Goal: Task Accomplishment & Management: Manage account settings

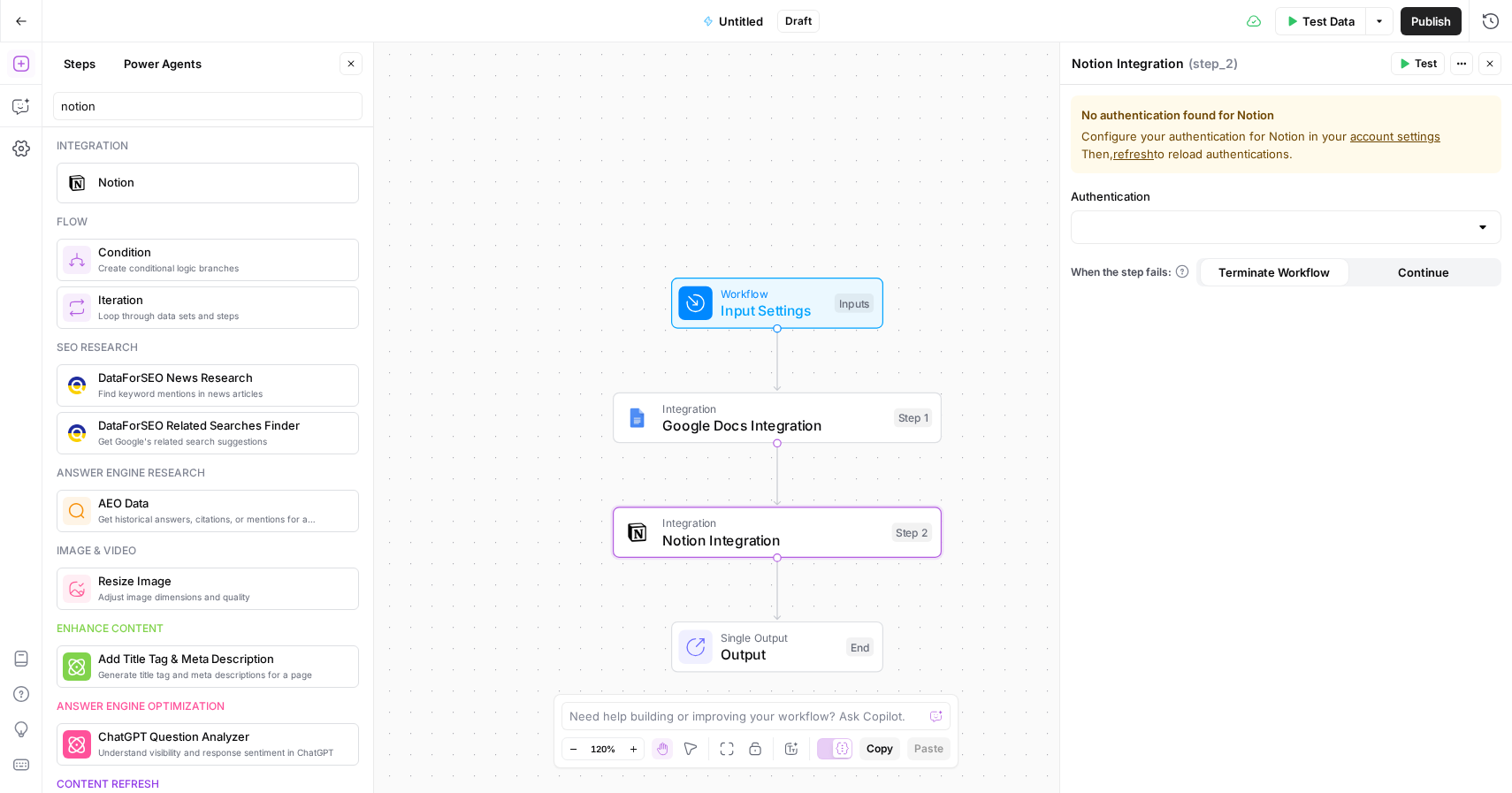
click at [27, 32] on button "Go Back" at bounding box center [21, 21] width 32 height 32
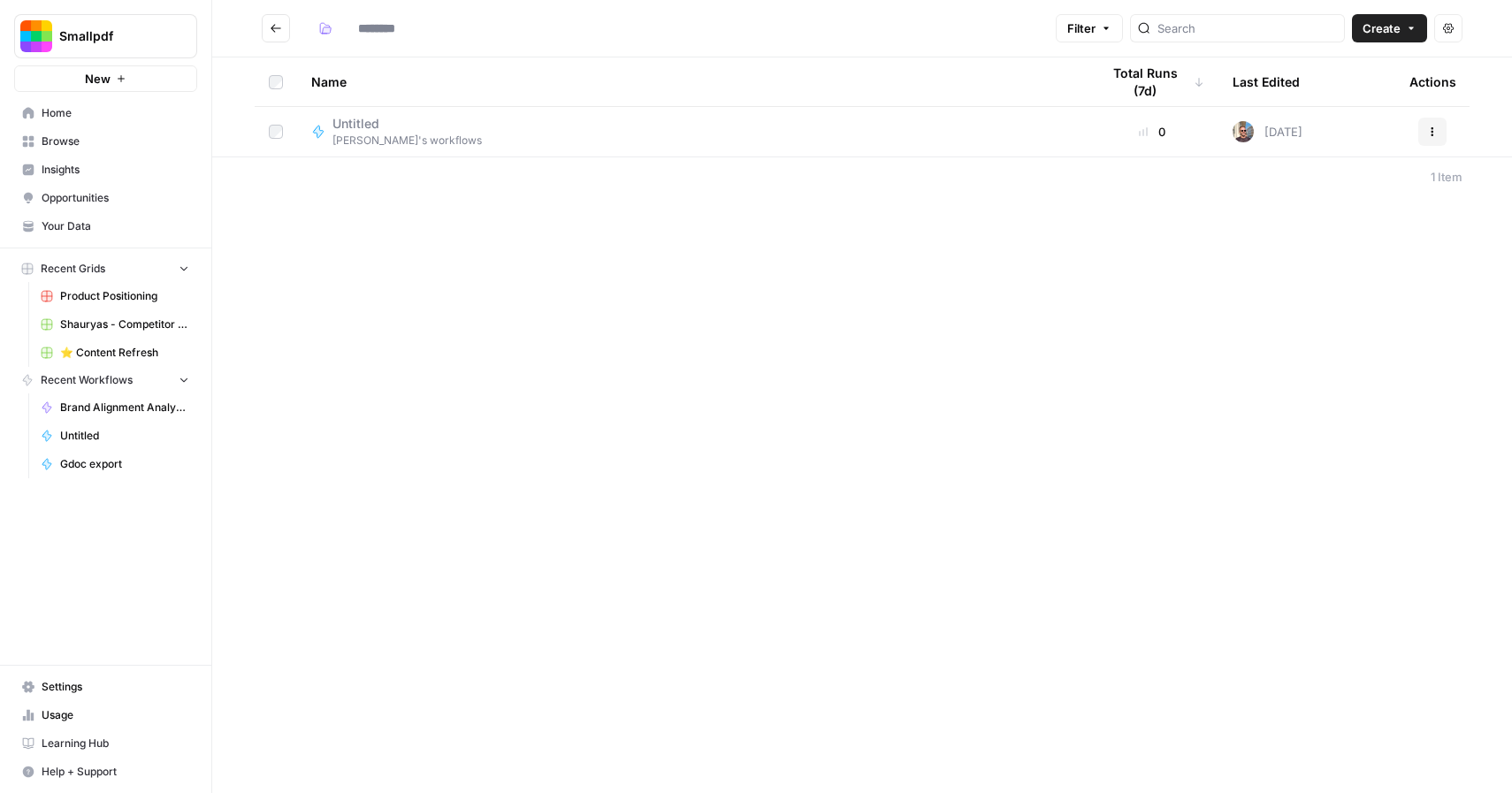
type input "**********"
click at [129, 140] on span "Browse" at bounding box center [116, 140] width 148 height 15
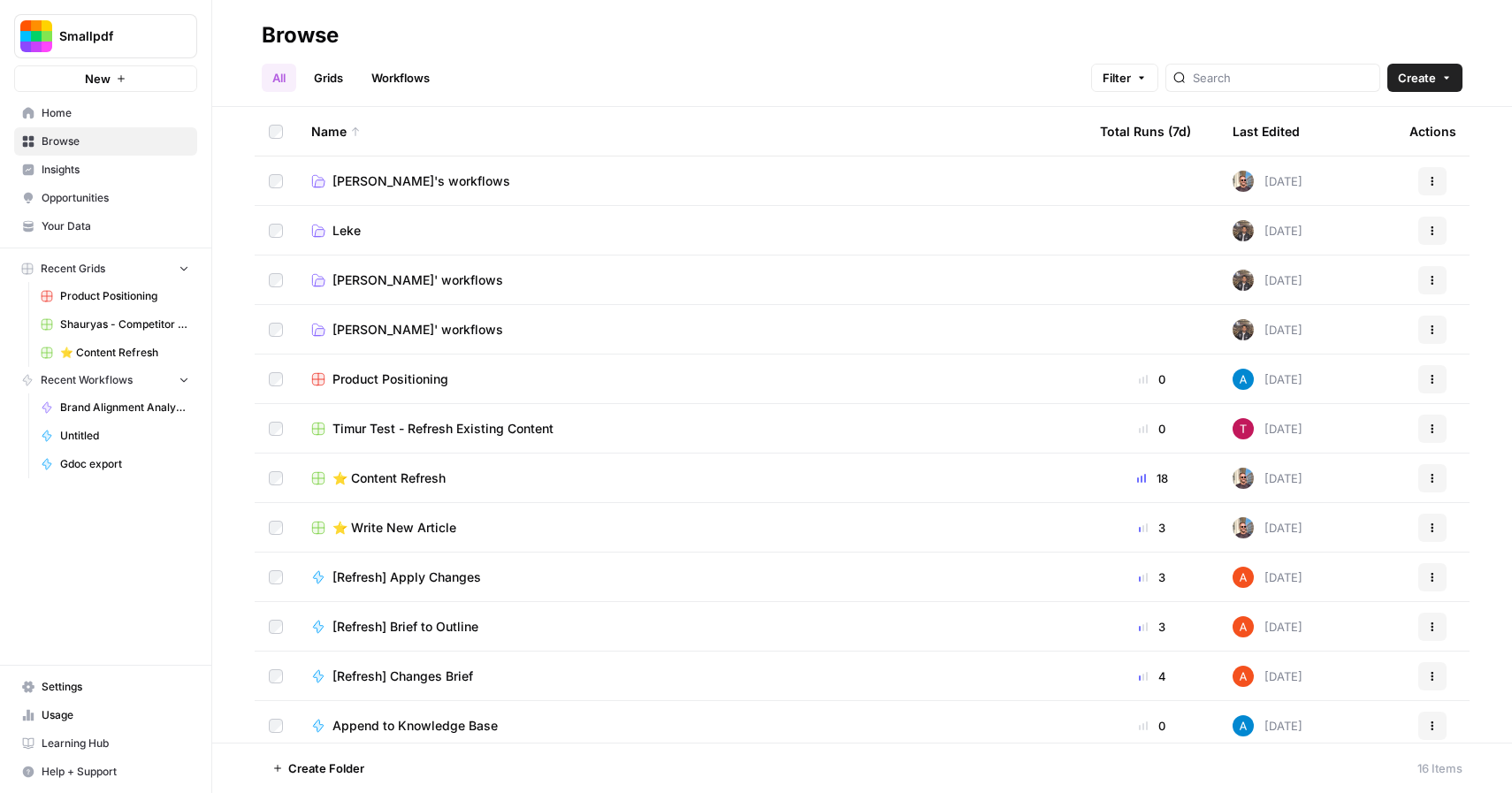
click at [143, 32] on span "Smallpdf" at bounding box center [112, 36] width 107 height 17
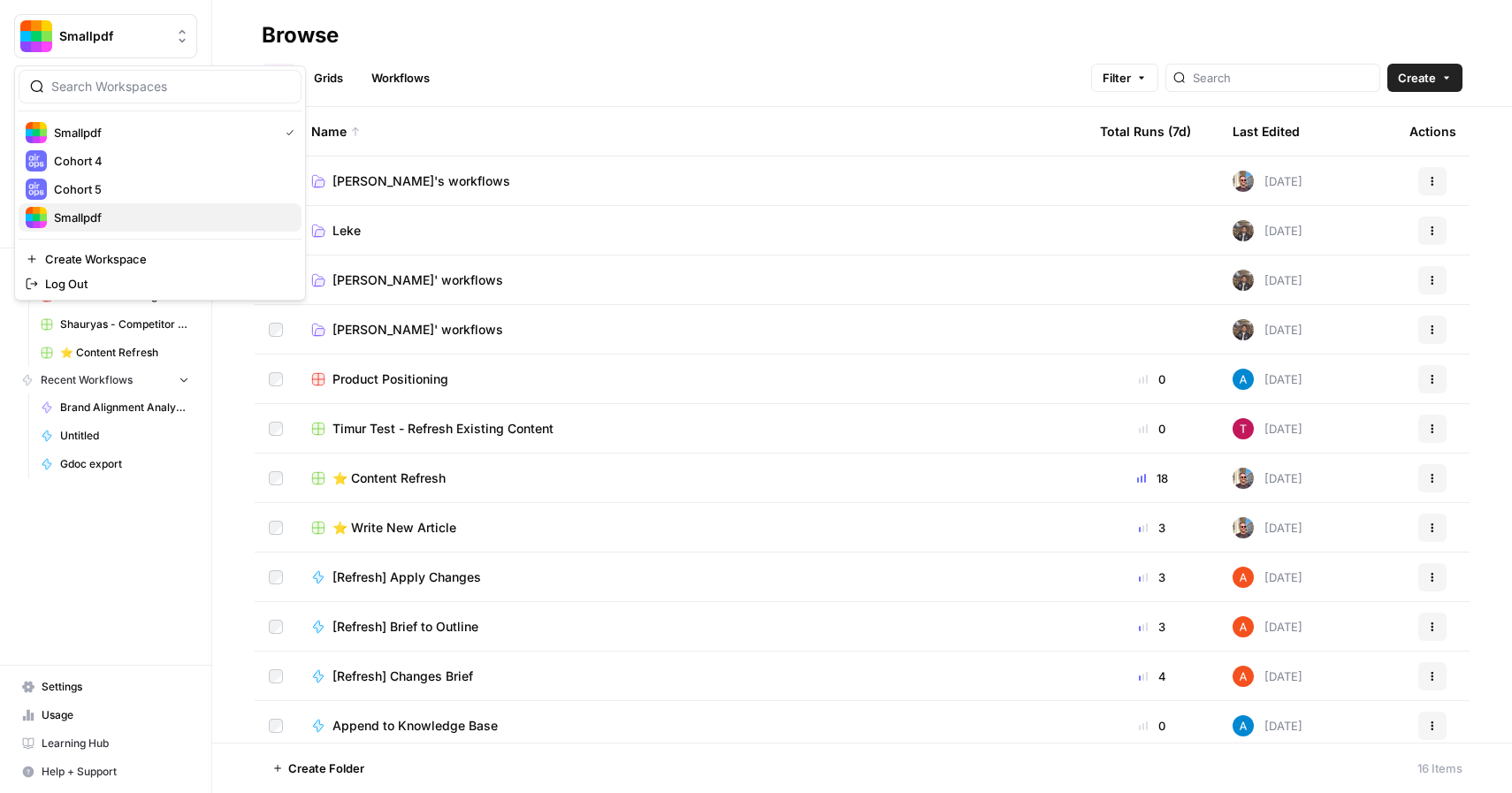
click at [83, 213] on span "Smallpdf" at bounding box center [171, 217] width 233 height 17
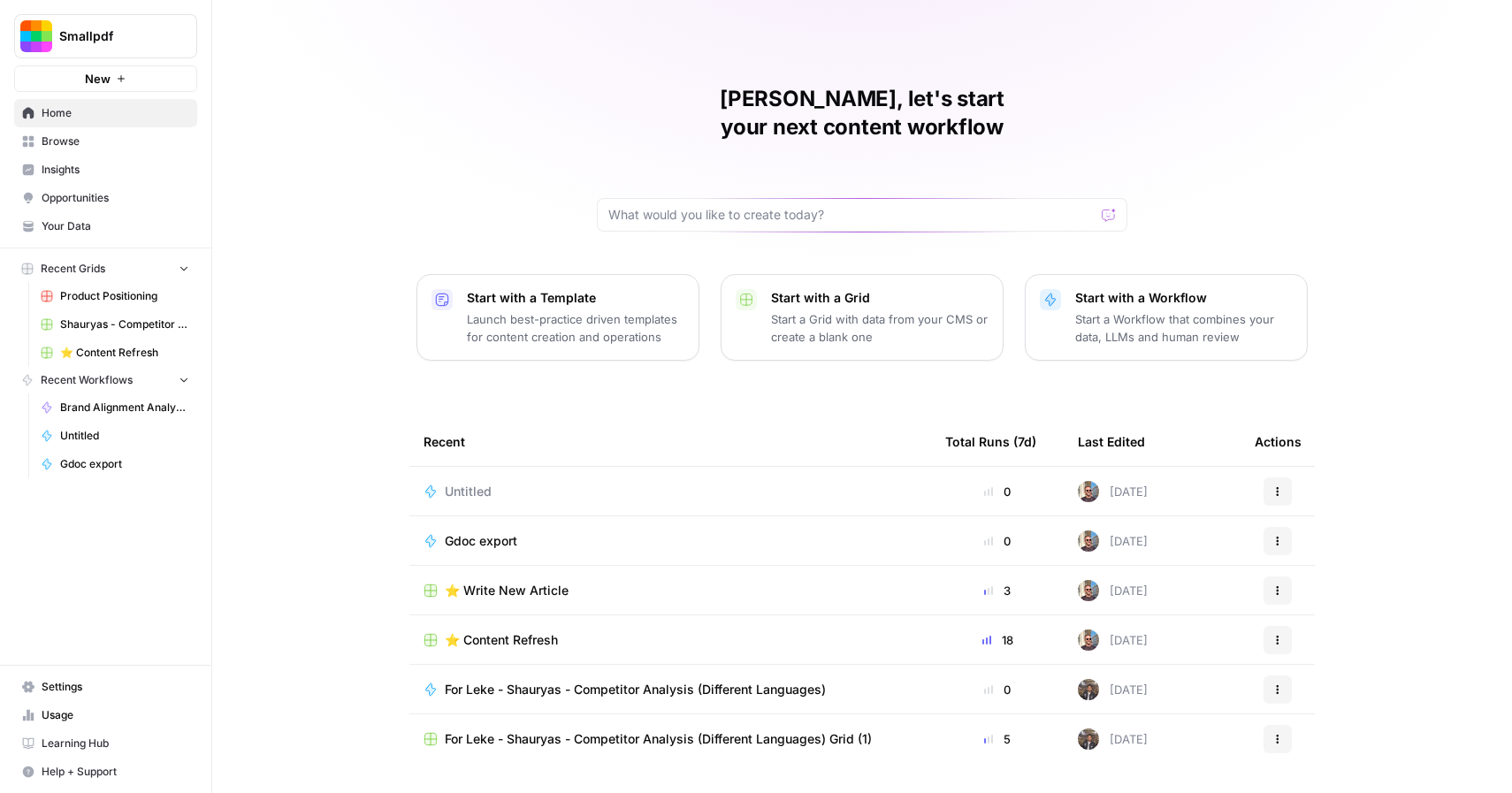
click at [88, 690] on span "Settings" at bounding box center [116, 686] width 148 height 15
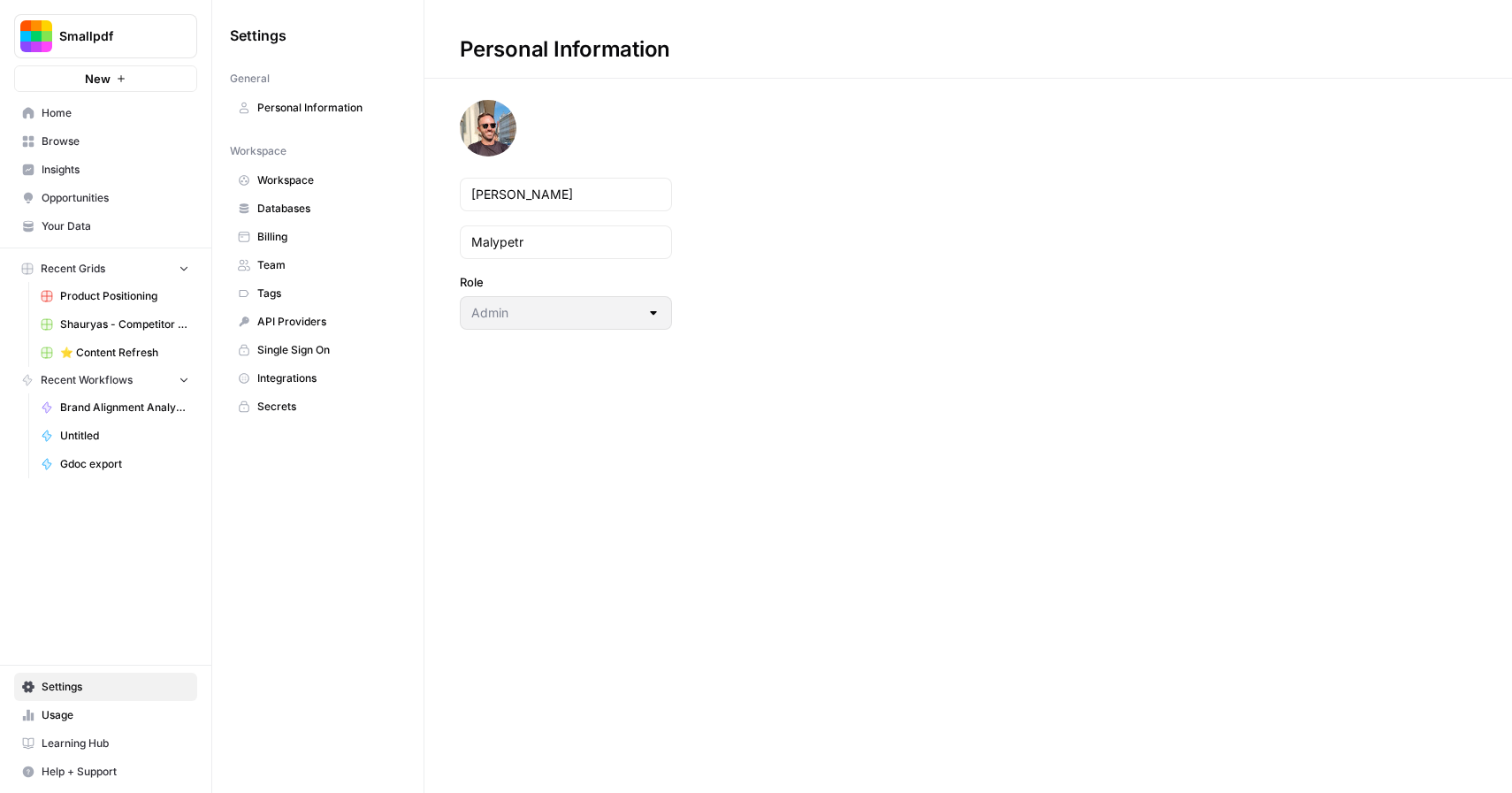
click at [308, 375] on span "Integrations" at bounding box center [327, 377] width 140 height 15
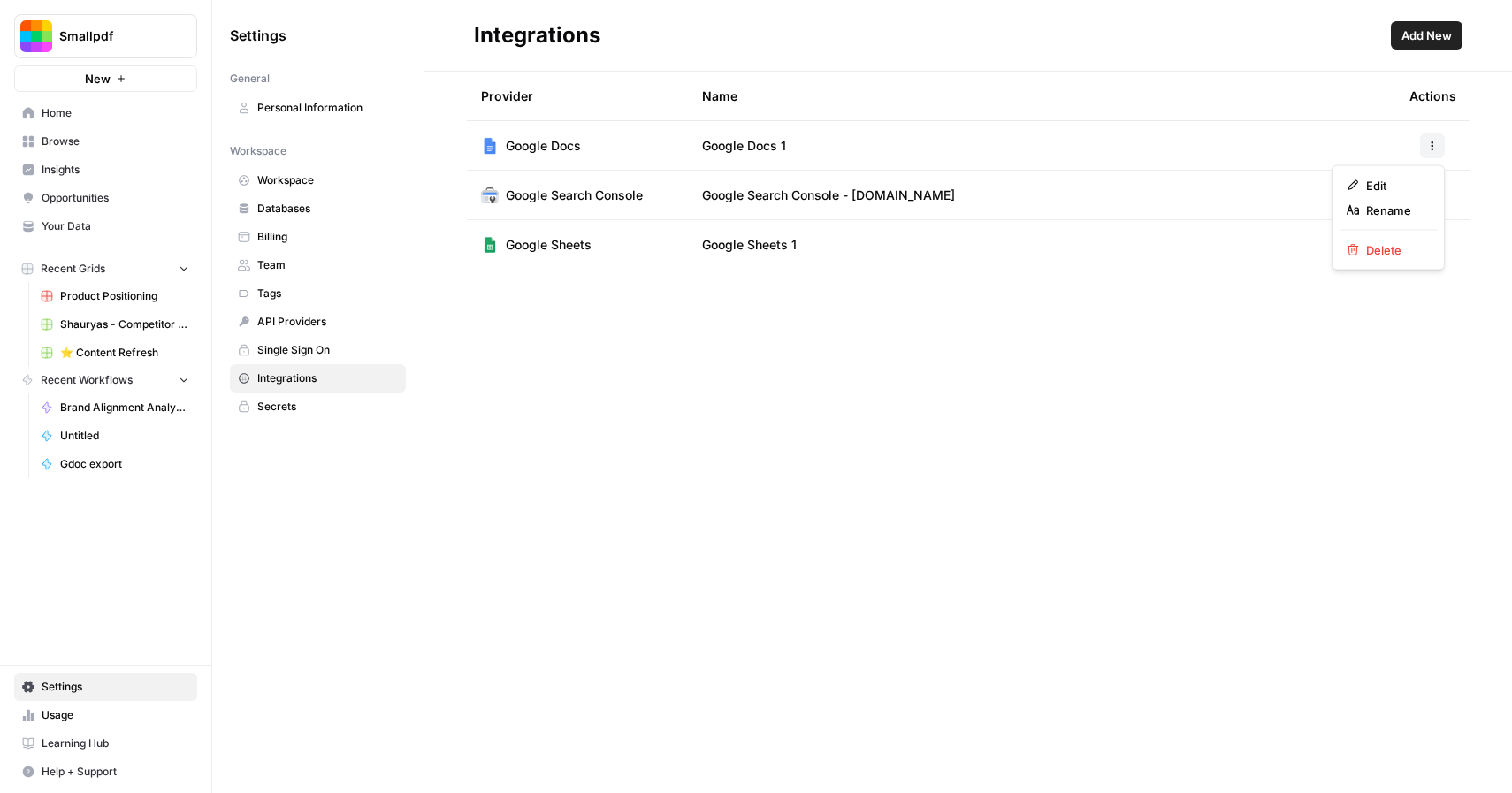
click at [1431, 140] on icon "button" at bounding box center [1433, 146] width 11 height 11
click at [1387, 185] on span "Edit" at bounding box center [1394, 185] width 57 height 17
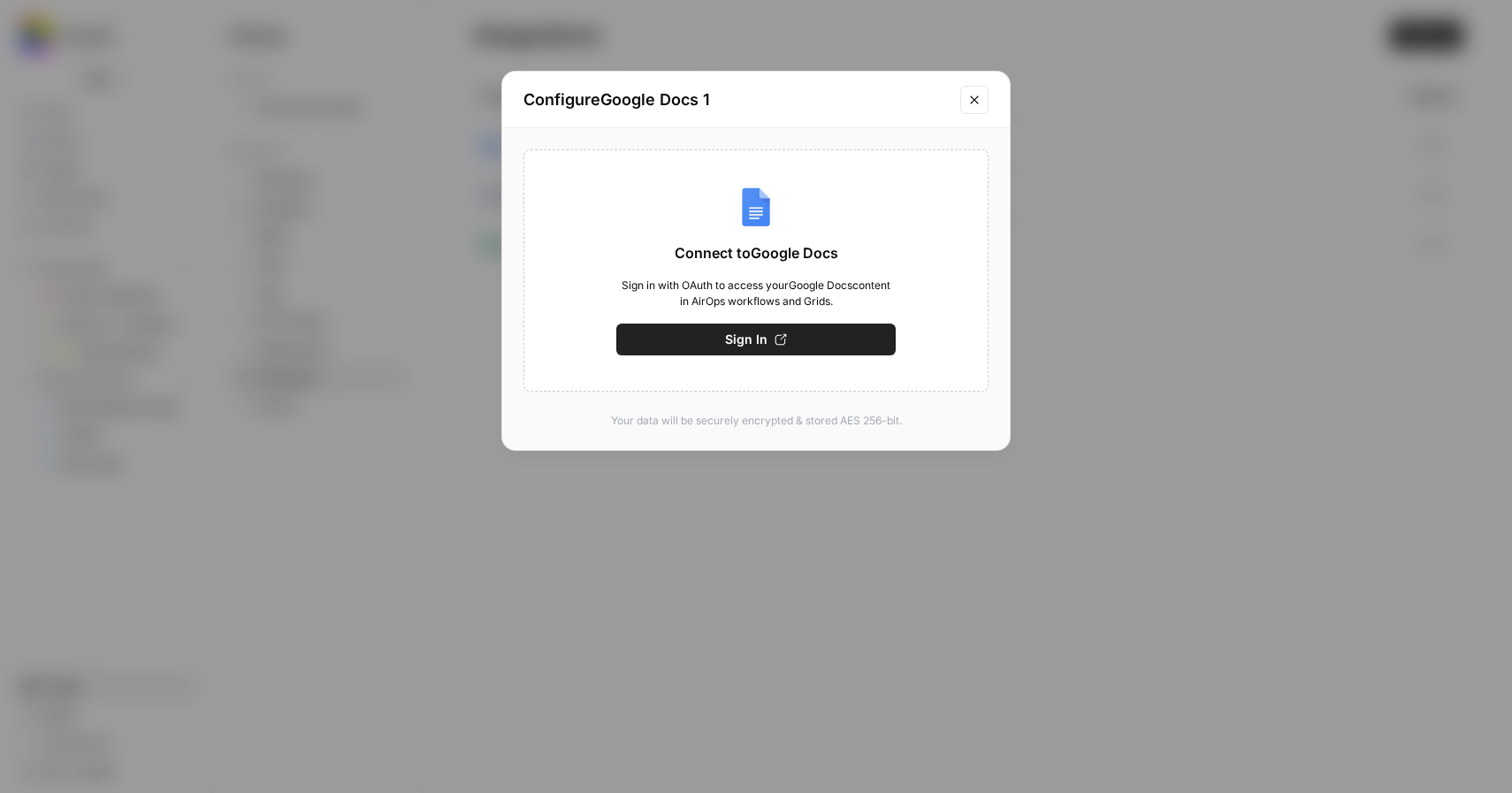
click at [974, 98] on icon "Close modal" at bounding box center [975, 100] width 15 height 15
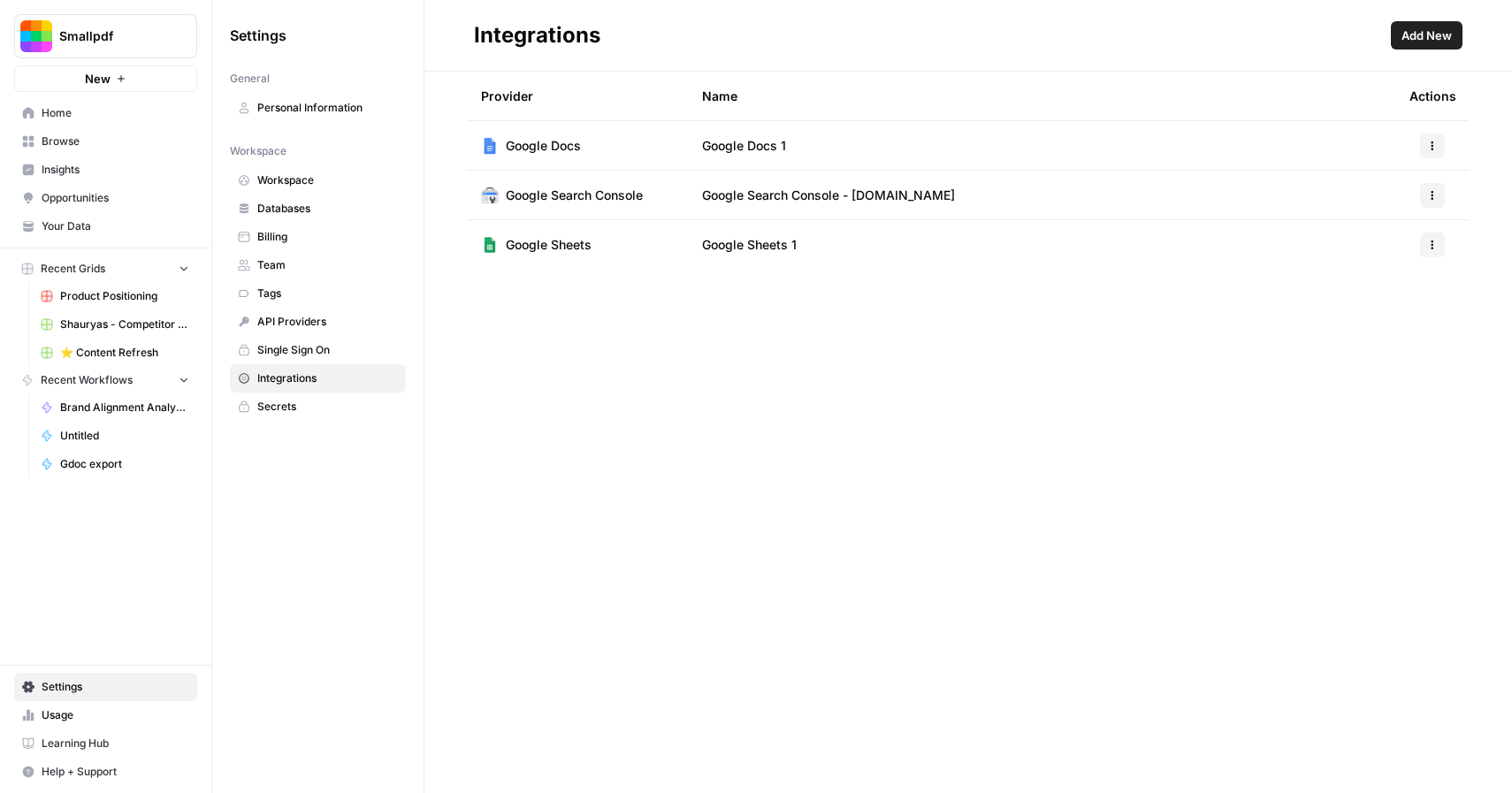
click at [1434, 31] on span "Add New" at bounding box center [1426, 35] width 50 height 17
click at [1432, 149] on icon "button" at bounding box center [1433, 149] width 3 height 3
click at [1394, 253] on span "Delete" at bounding box center [1394, 250] width 57 height 17
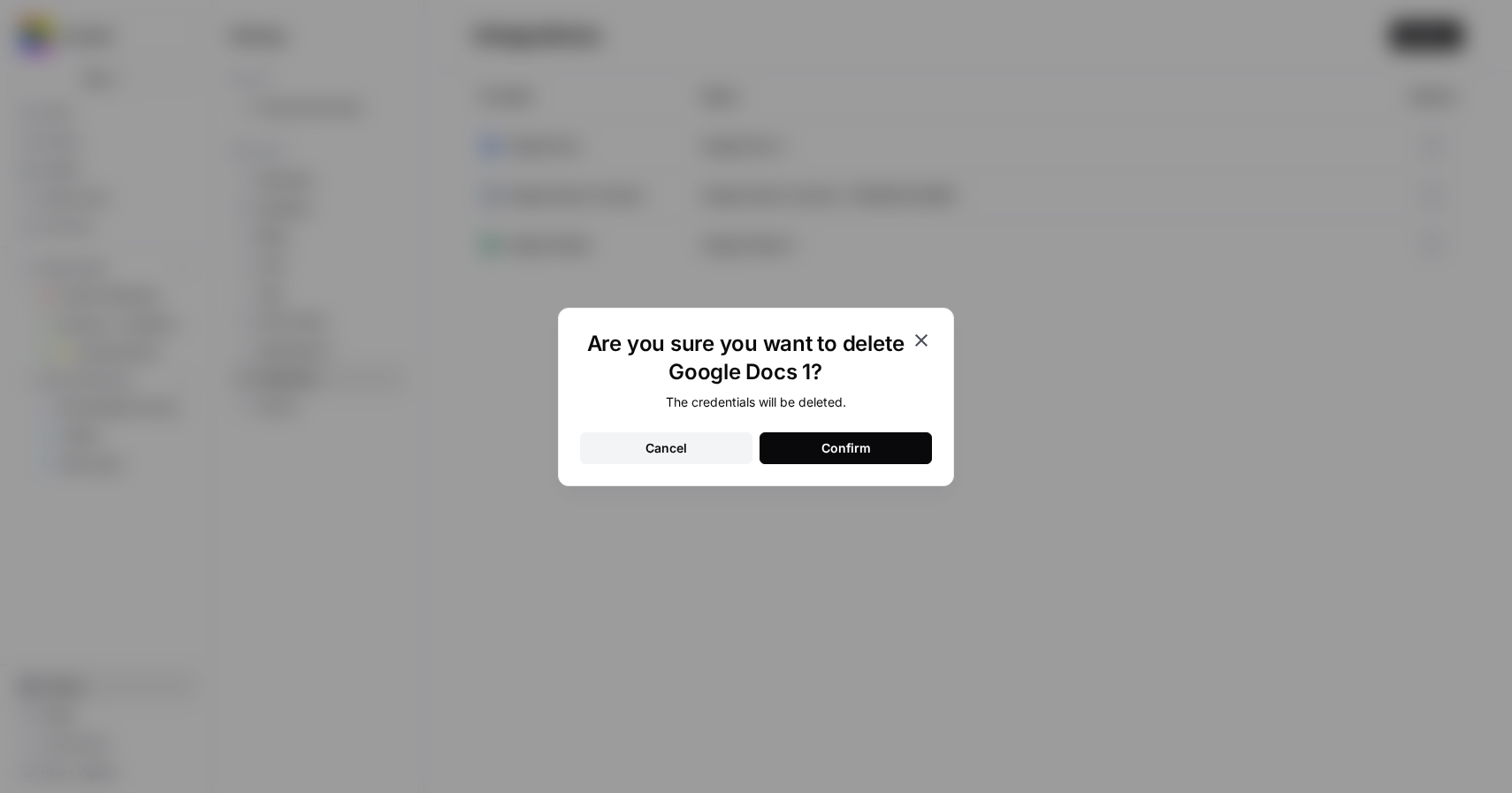
click at [875, 435] on button "Confirm" at bounding box center [845, 448] width 172 height 32
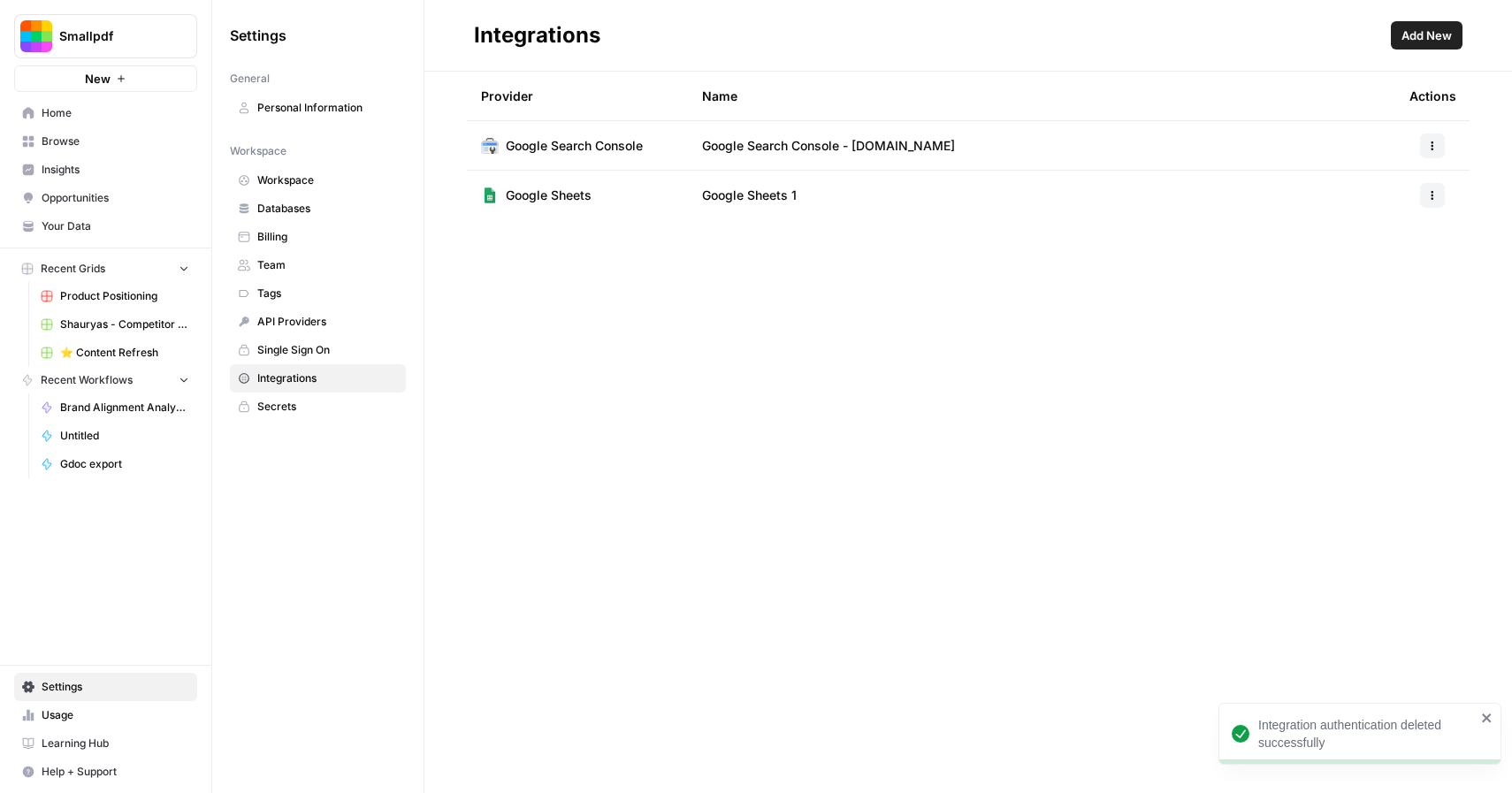
click at [1449, 21] on button "Add New" at bounding box center [1426, 35] width 72 height 28
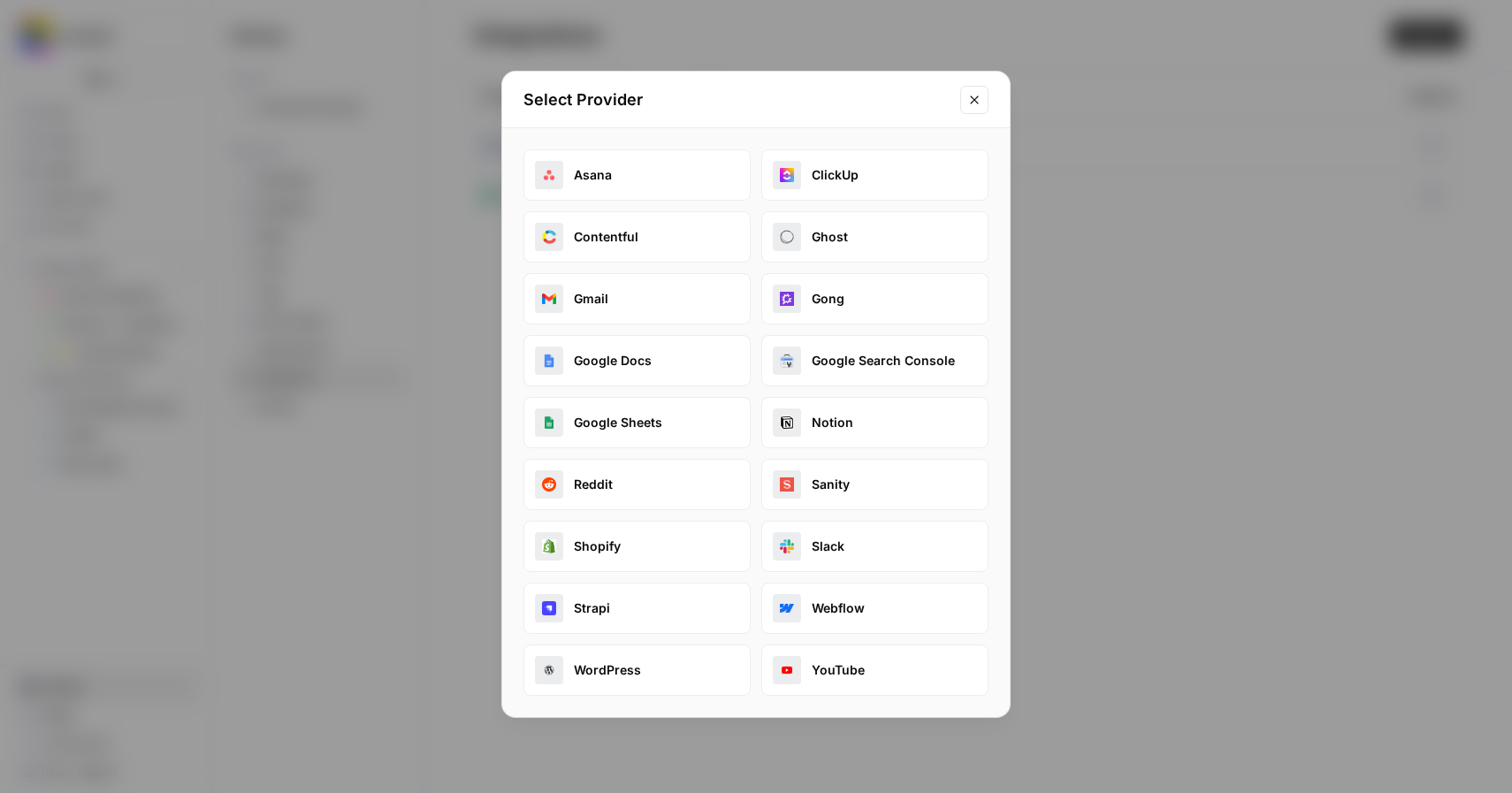
click at [639, 367] on button "Google Docs" at bounding box center [637, 361] width 227 height 51
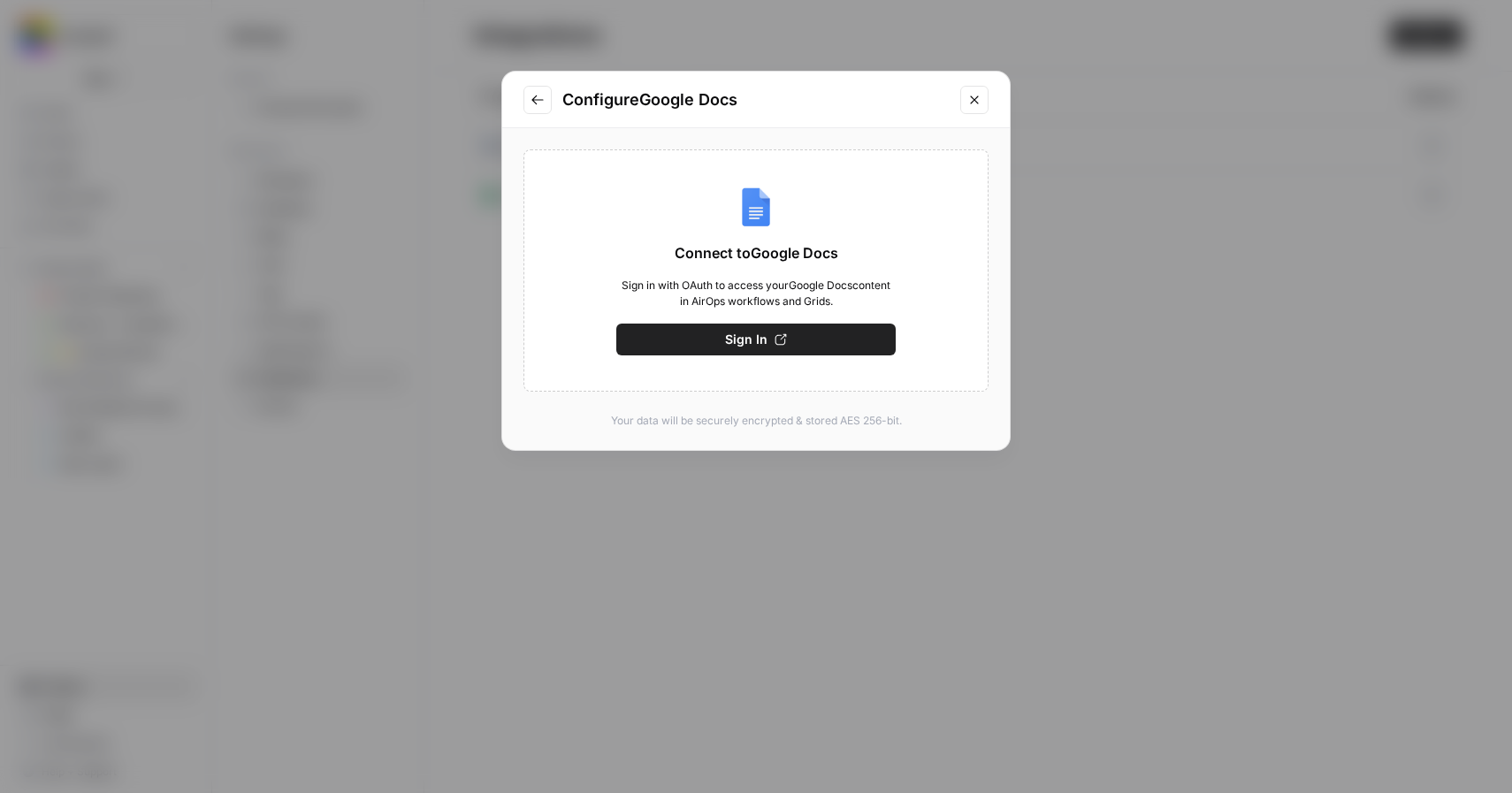
click at [734, 336] on span "Sign In" at bounding box center [746, 339] width 43 height 17
